Goal: Task Accomplishment & Management: Use online tool/utility

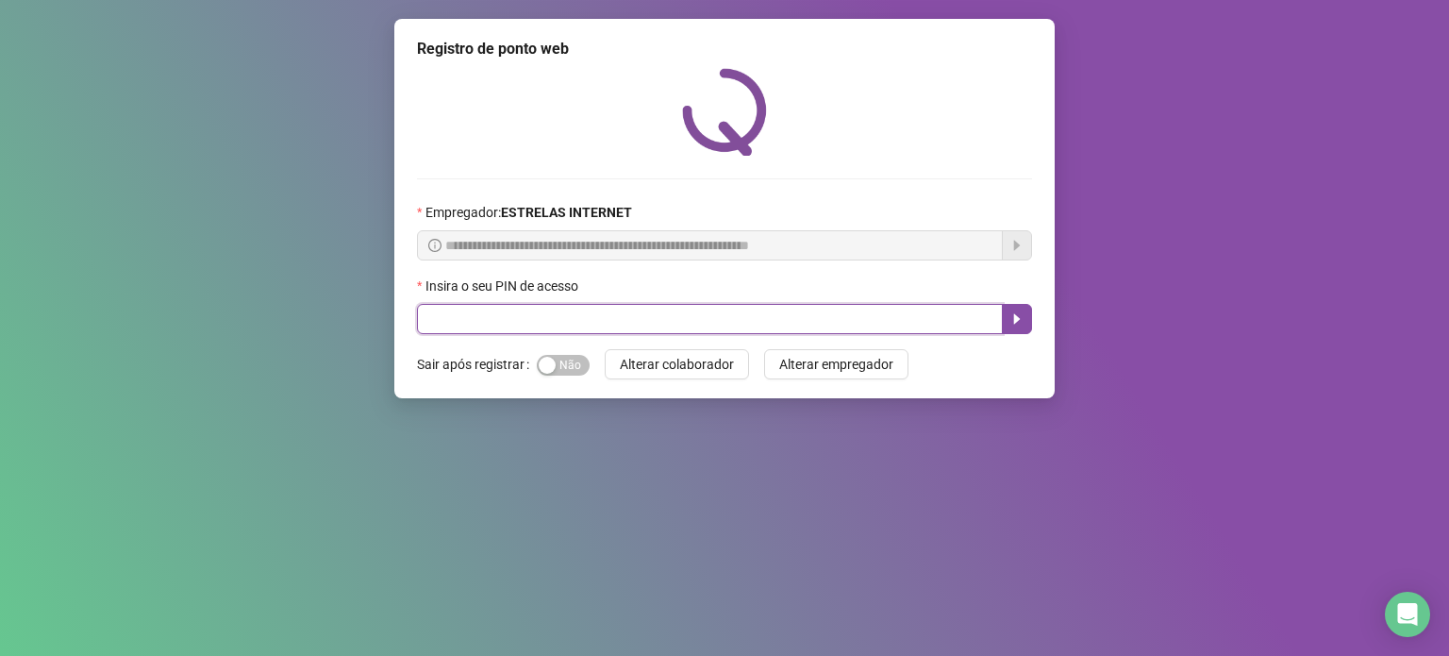
click at [696, 315] on input "text" at bounding box center [710, 319] width 586 height 30
type input "*****"
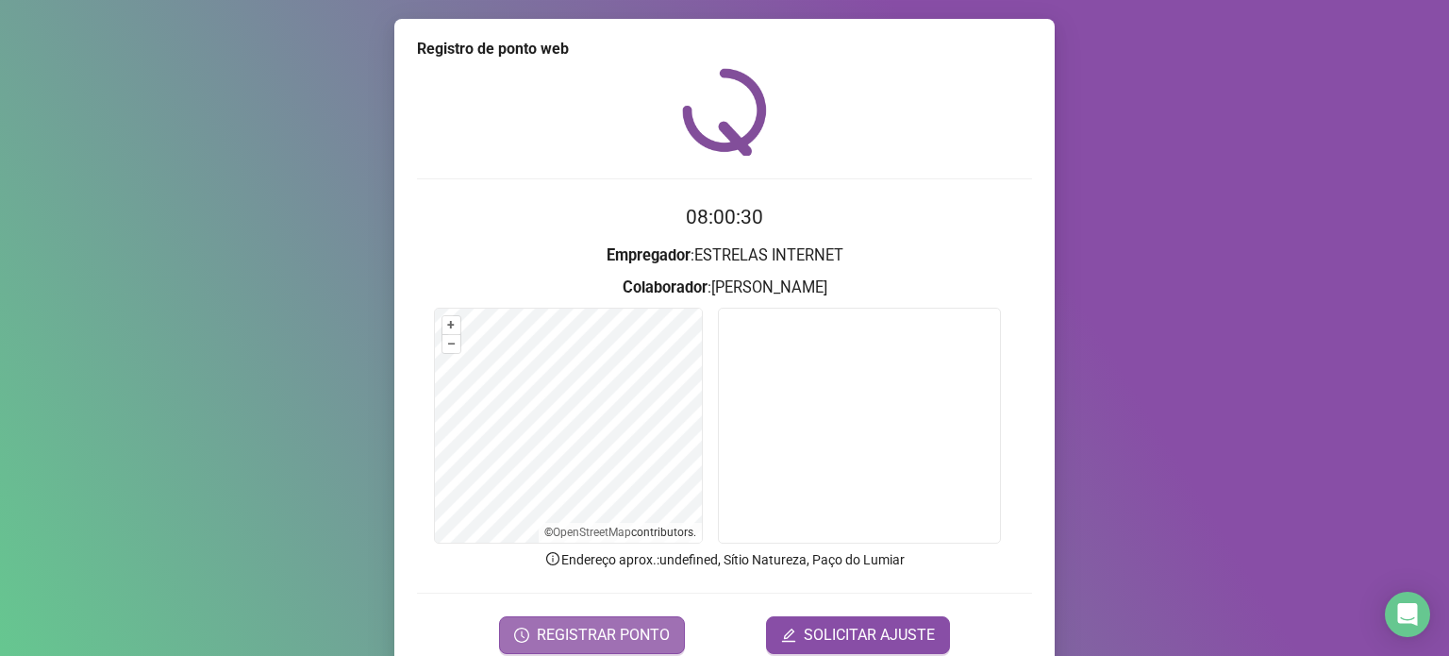
click at [547, 624] on span "REGISTRAR PONTO" at bounding box center [603, 635] width 133 height 23
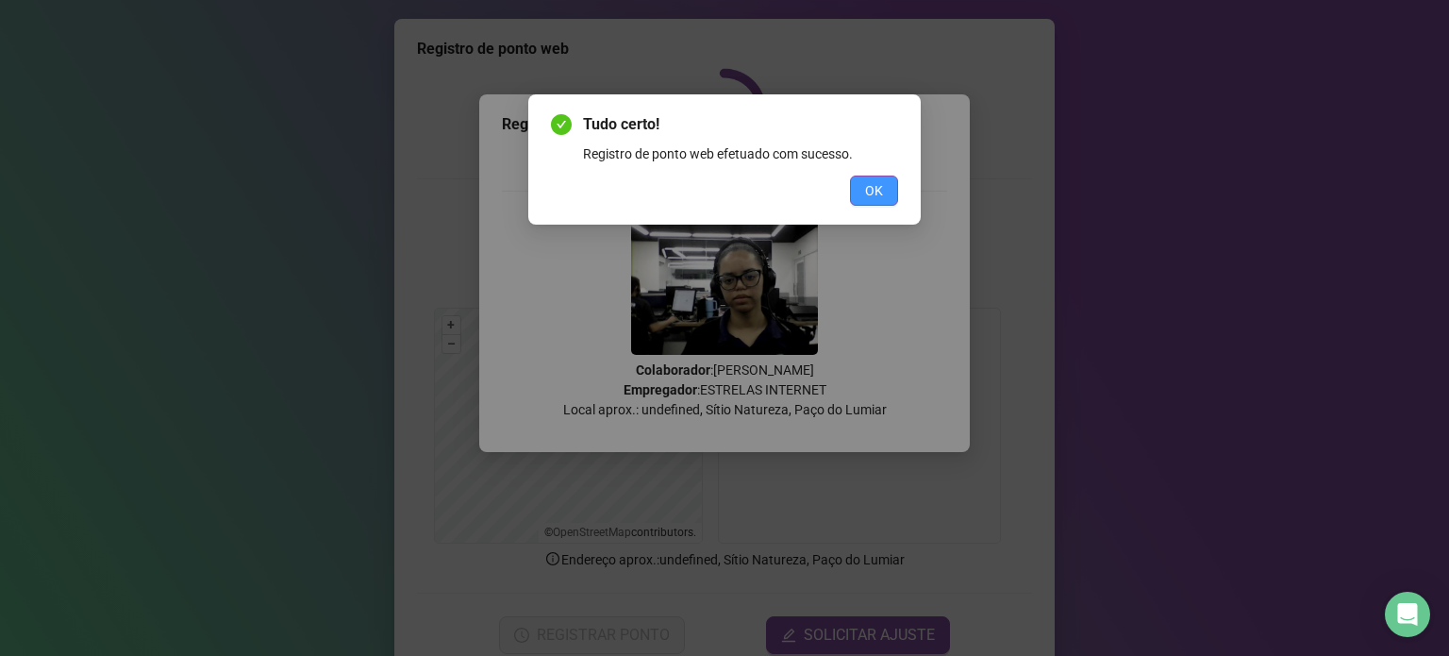
click at [869, 188] on span "OK" at bounding box center [874, 190] width 18 height 21
